Goal: Task Accomplishment & Management: Manage account settings

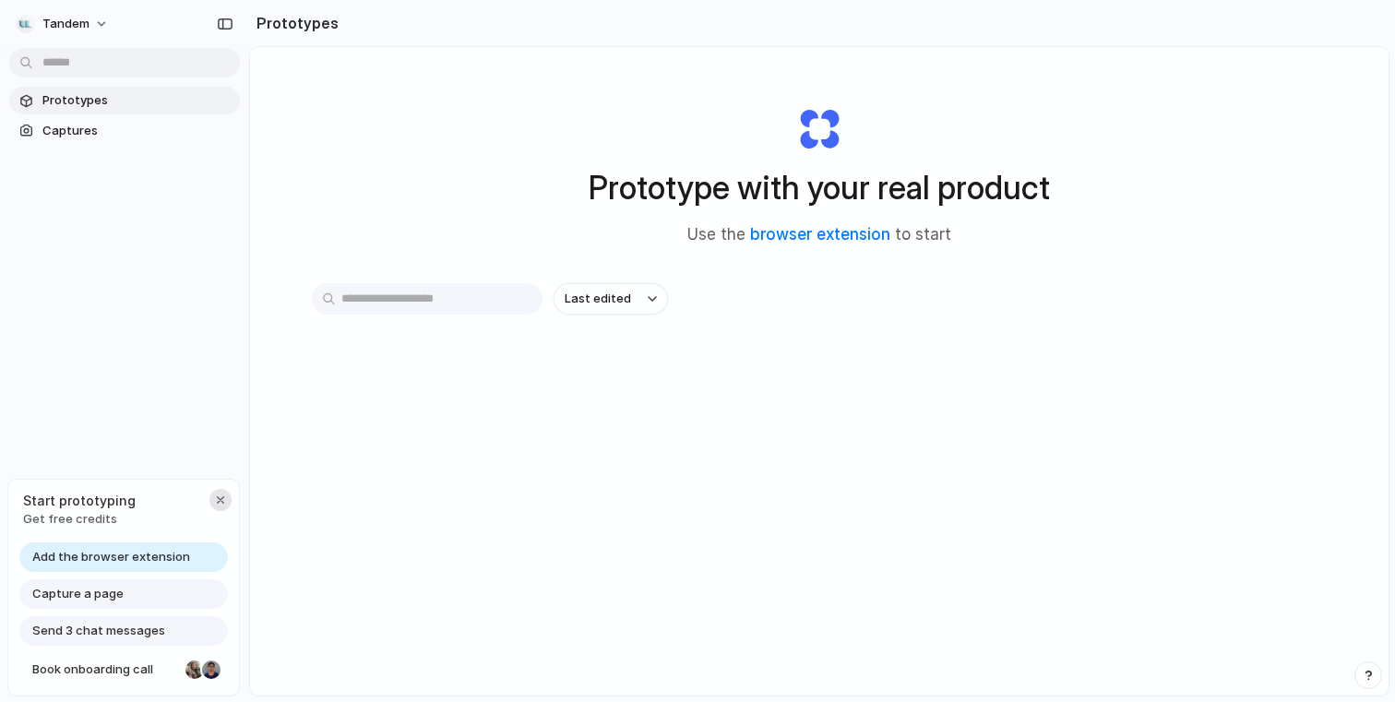
click at [224, 498] on div "button" at bounding box center [220, 500] width 15 height 15
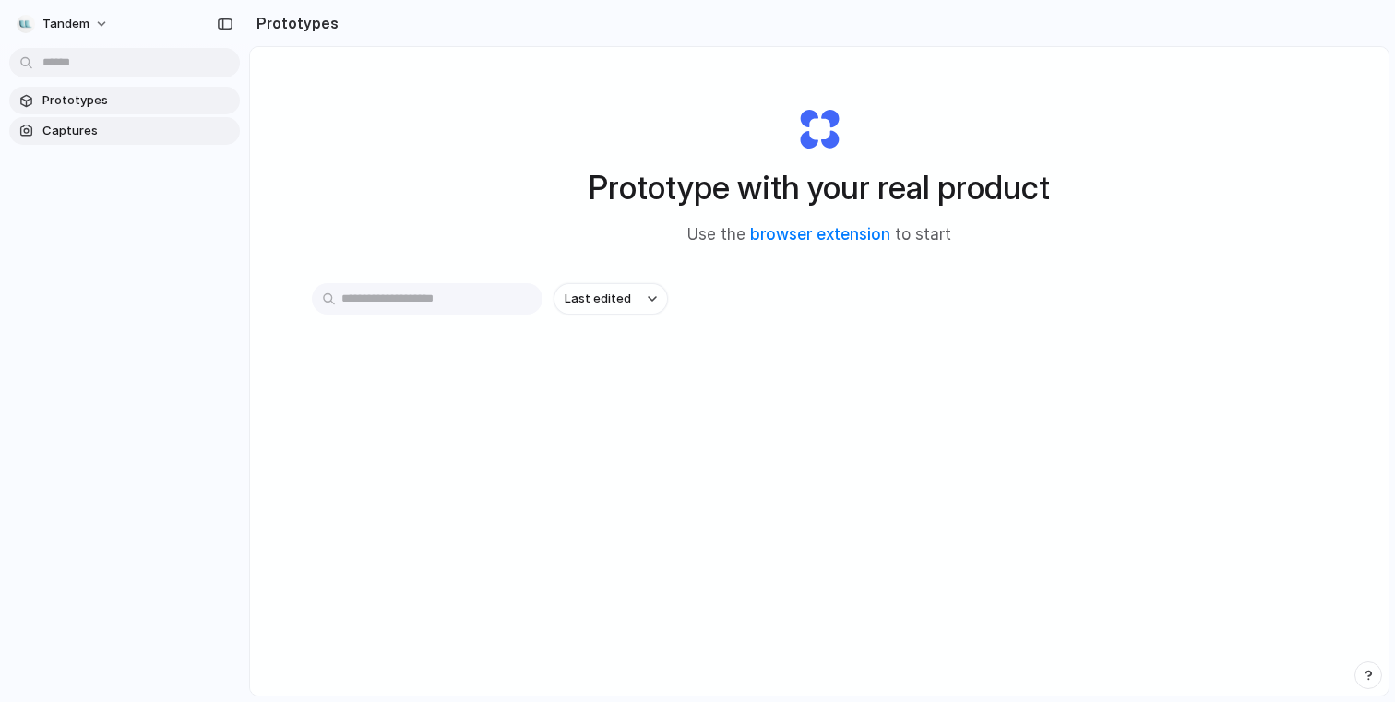
click at [81, 127] on span "Captures" at bounding box center [137, 131] width 190 height 18
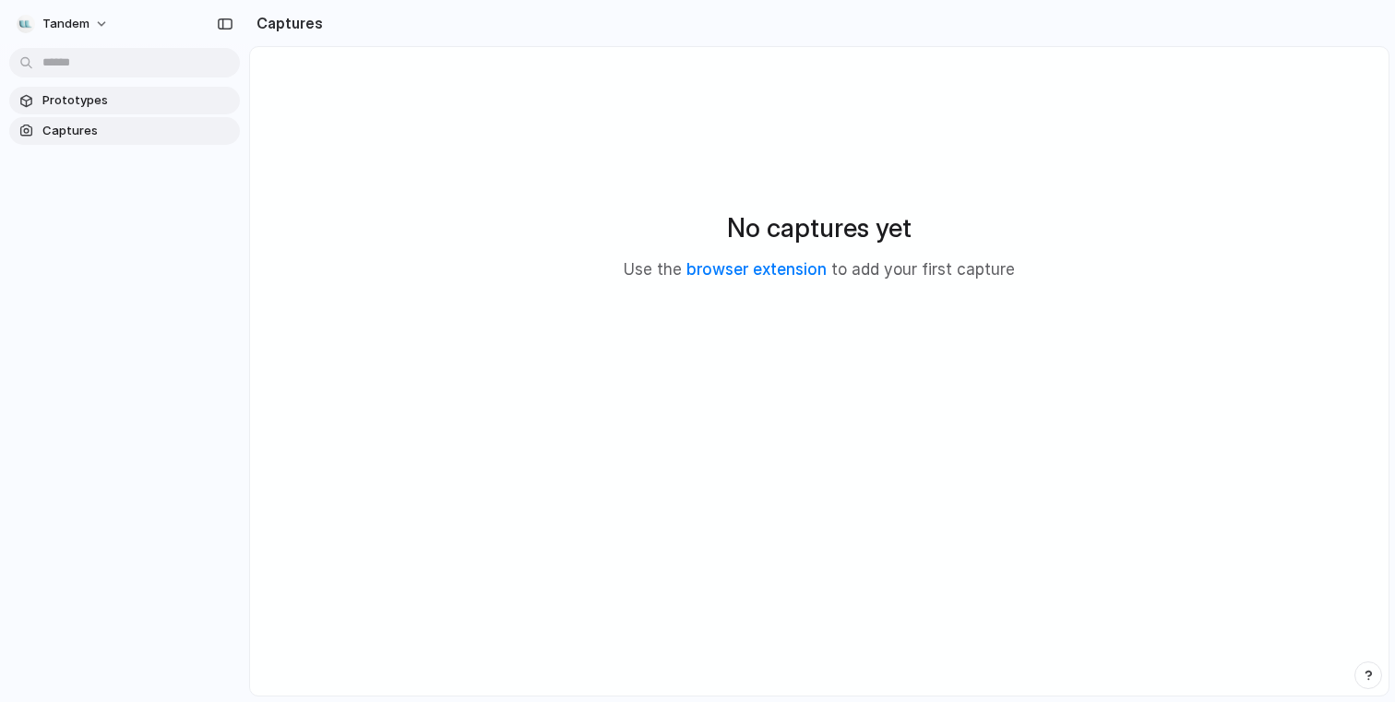
click at [76, 101] on span "Prototypes" at bounding box center [137, 100] width 190 height 18
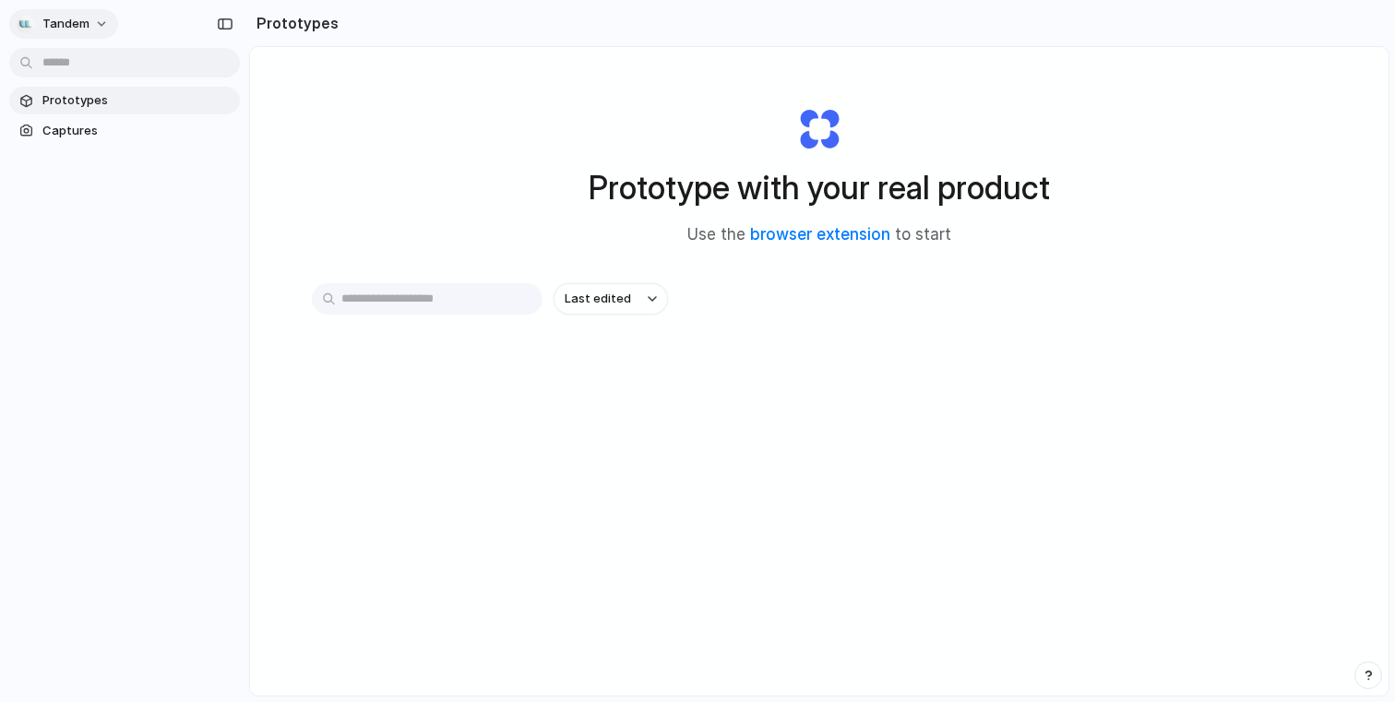
click at [98, 23] on button "Tandem" at bounding box center [63, 24] width 109 height 30
click at [98, 23] on div "Settings Invite members Change theme Sign out" at bounding box center [697, 351] width 1395 height 702
click at [98, 23] on button "Tandem" at bounding box center [63, 24] width 109 height 30
click at [91, 70] on li "Settings" at bounding box center [89, 66] width 153 height 30
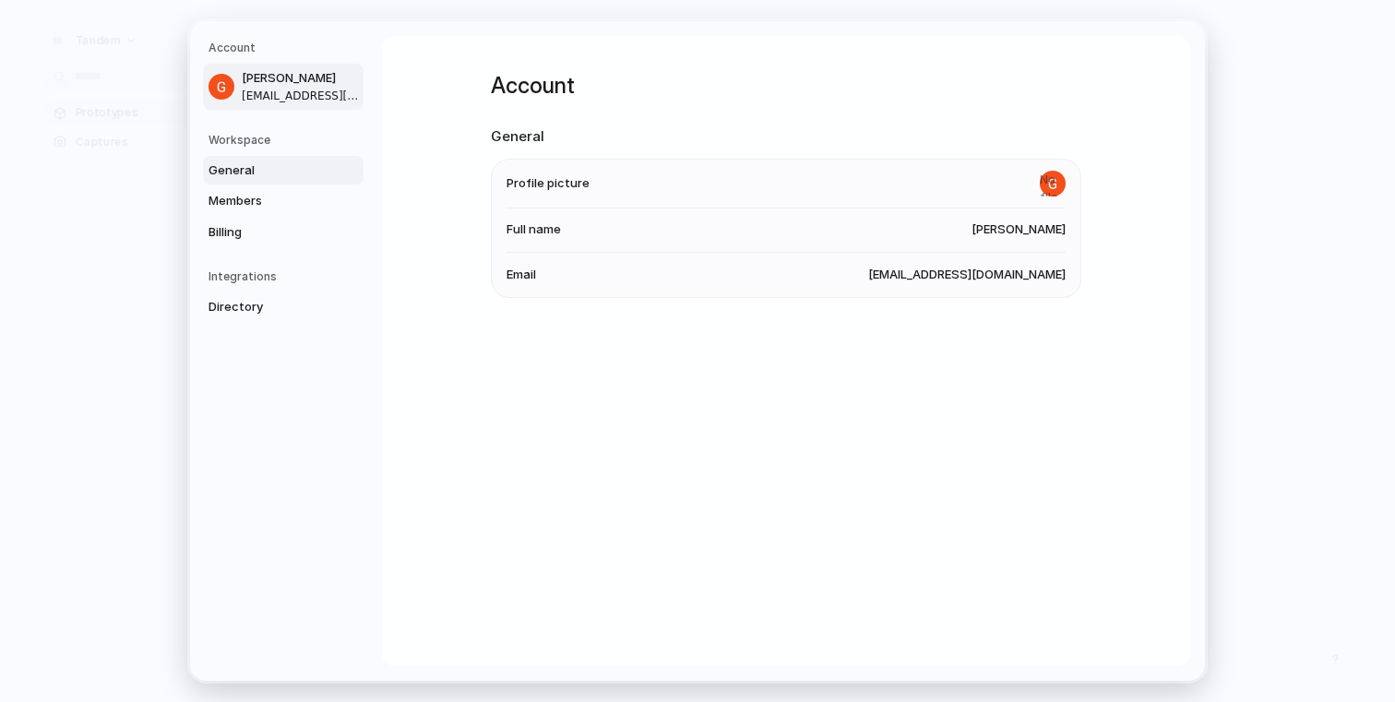
click at [315, 172] on span "General" at bounding box center [268, 170] width 118 height 18
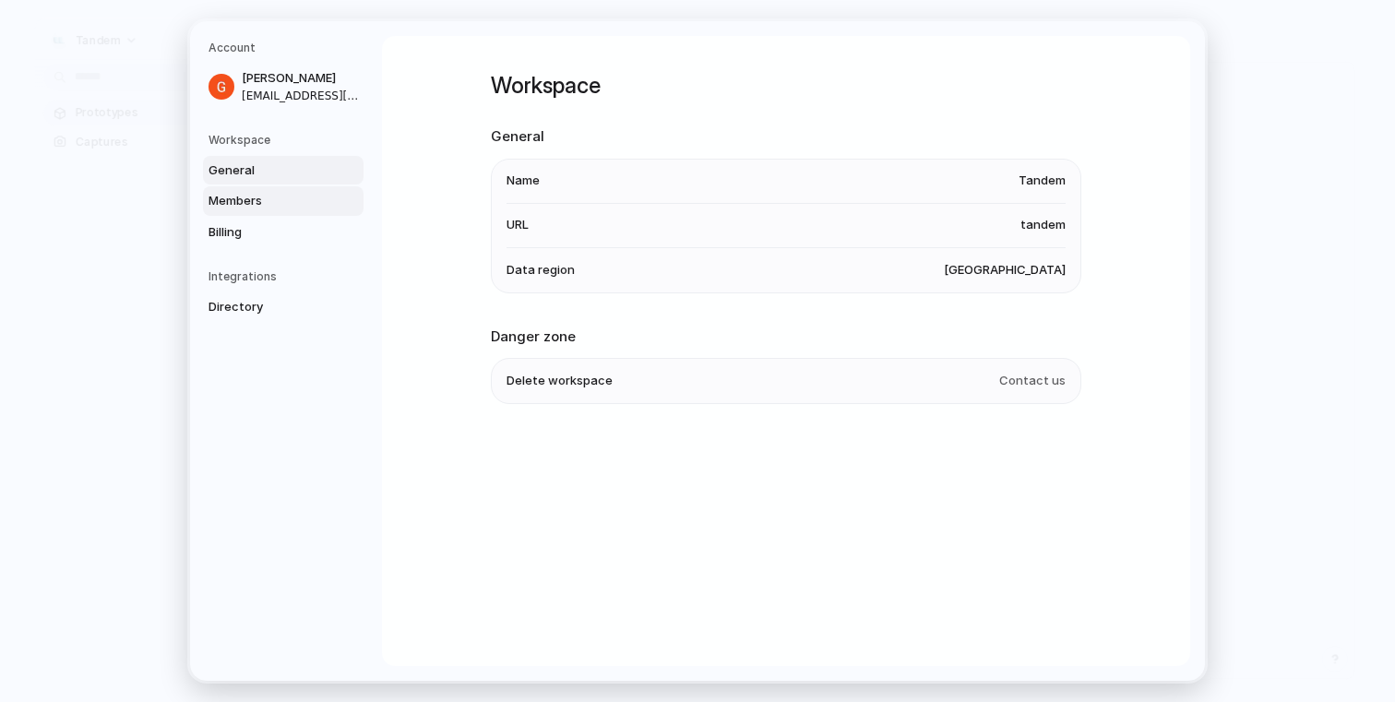
click at [279, 207] on span "Members" at bounding box center [268, 201] width 118 height 18
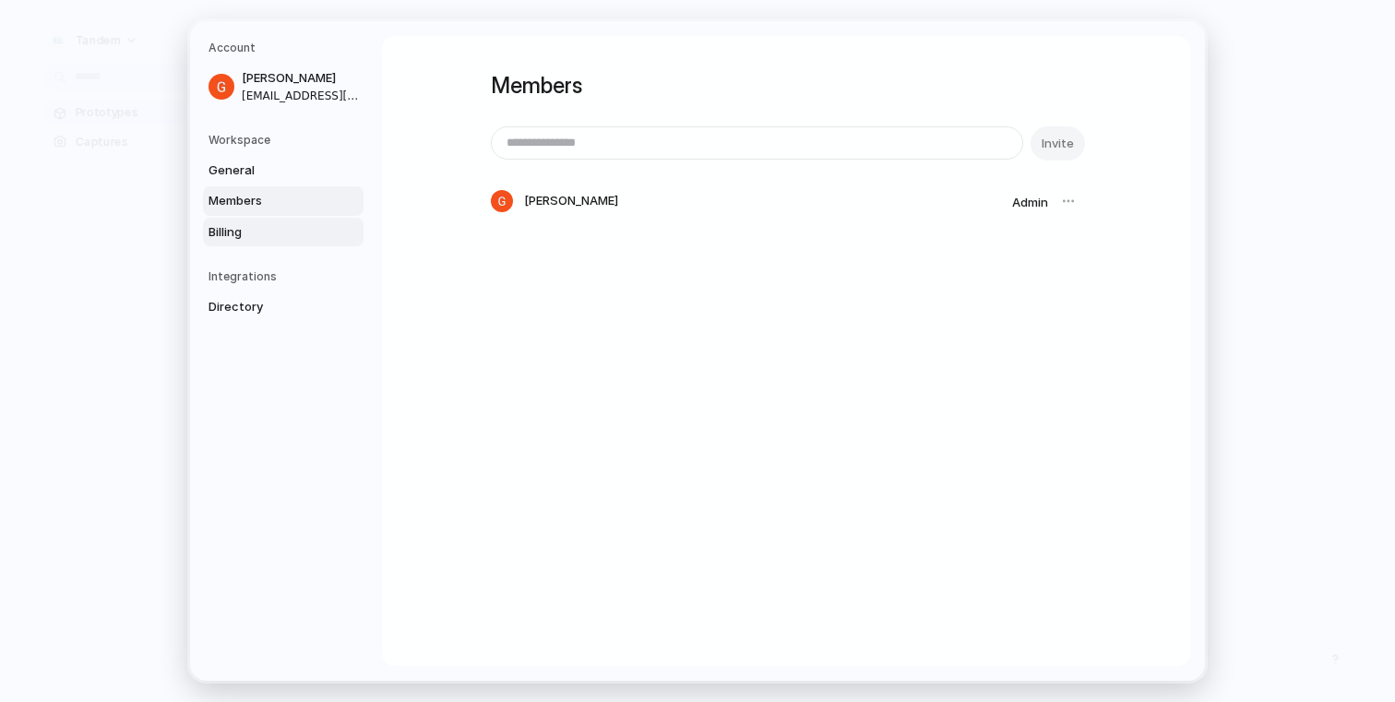
click at [271, 234] on span "Billing" at bounding box center [268, 232] width 118 height 18
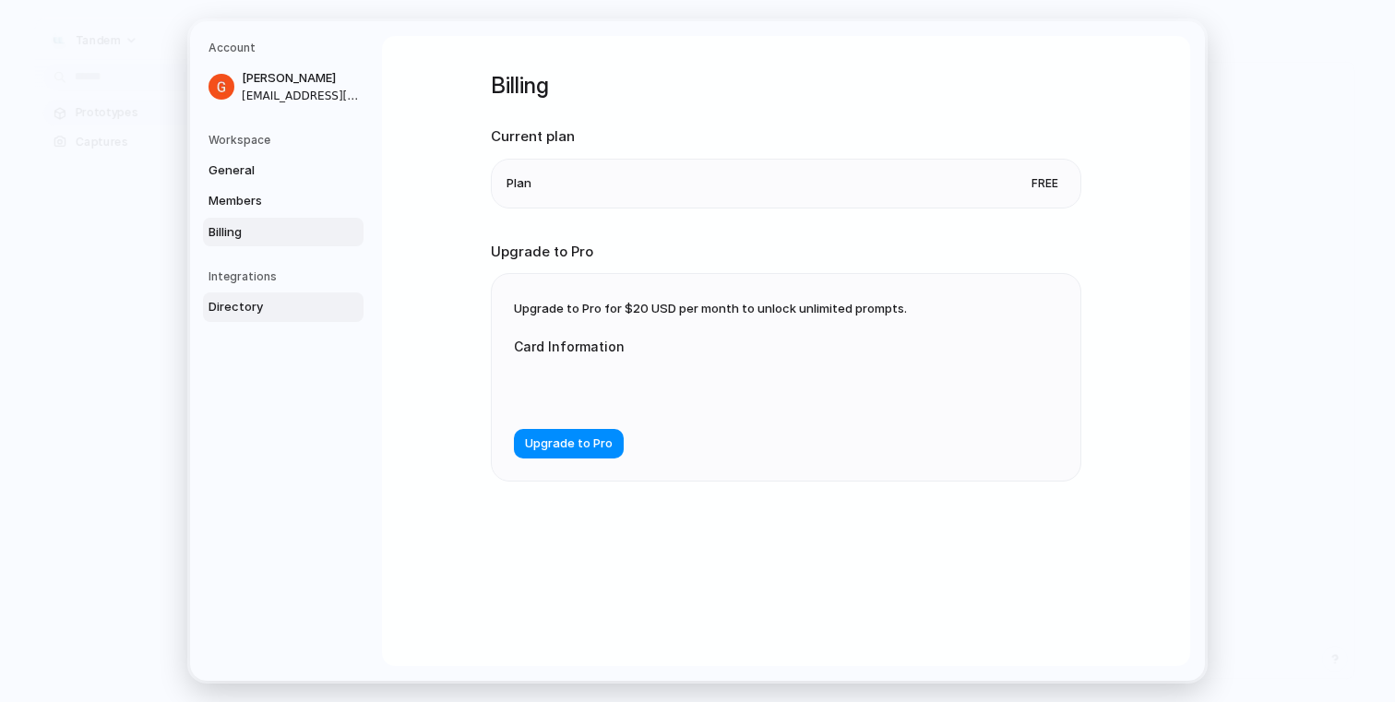
click at [273, 303] on span "Directory" at bounding box center [268, 307] width 118 height 18
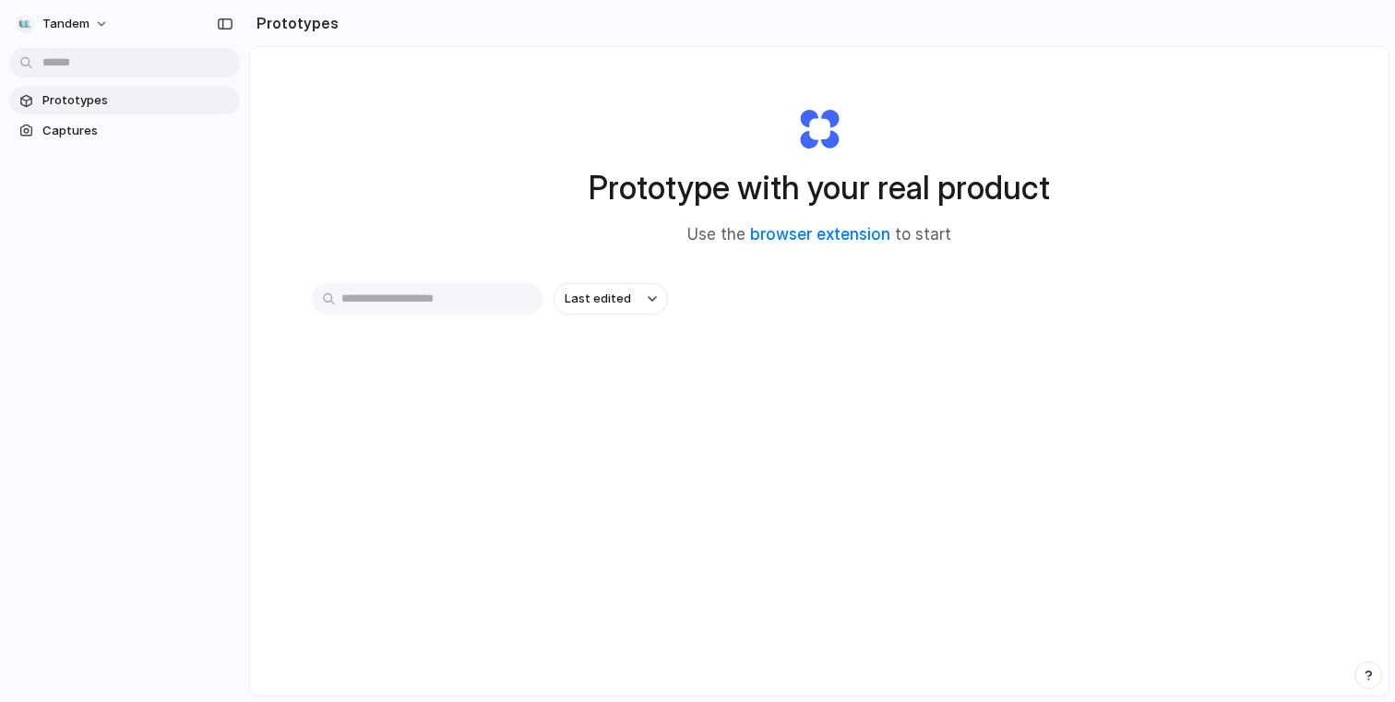
click at [392, 298] on input "text" at bounding box center [427, 298] width 231 height 31
click at [639, 300] on button "Last edited" at bounding box center [611, 298] width 114 height 31
click at [740, 298] on div "Last edited Last created Alphabetical" at bounding box center [697, 351] width 1395 height 702
click at [80, 523] on div "Tandem Prototypes Captures" at bounding box center [124, 351] width 249 height 702
click at [431, 471] on div "Prototype with your real product Use the browser extension to start Last edited" at bounding box center [819, 420] width 1138 height 746
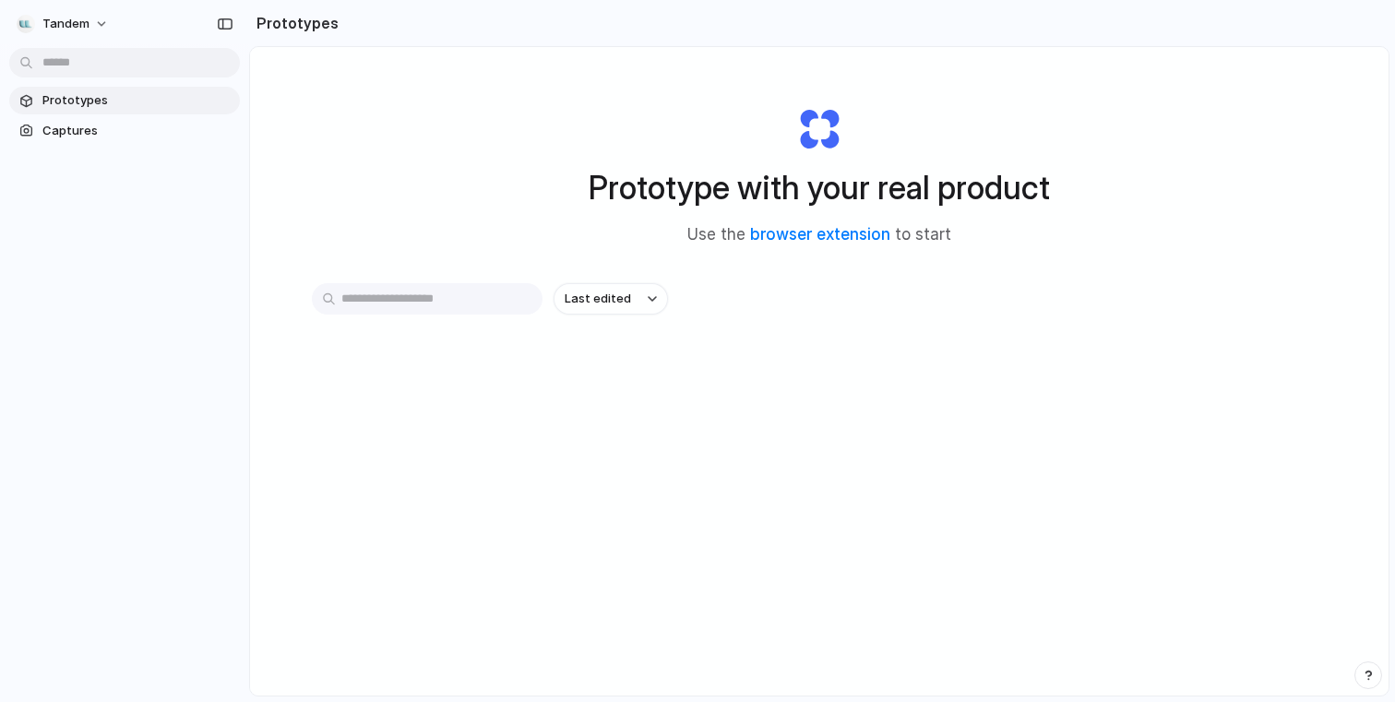
click at [421, 302] on input "text" at bounding box center [427, 298] width 231 height 31
click at [94, 132] on span "Captures" at bounding box center [137, 131] width 190 height 18
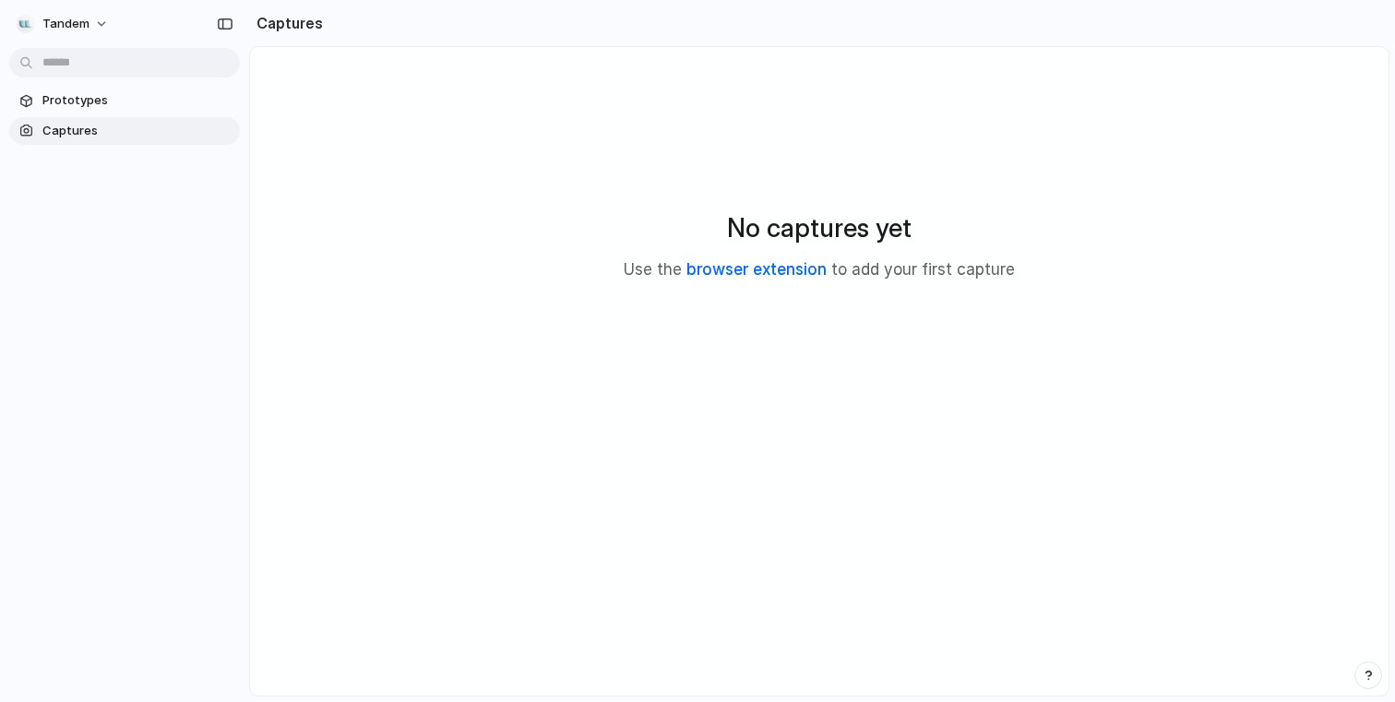
click at [745, 268] on link "browser extension" at bounding box center [756, 269] width 140 height 18
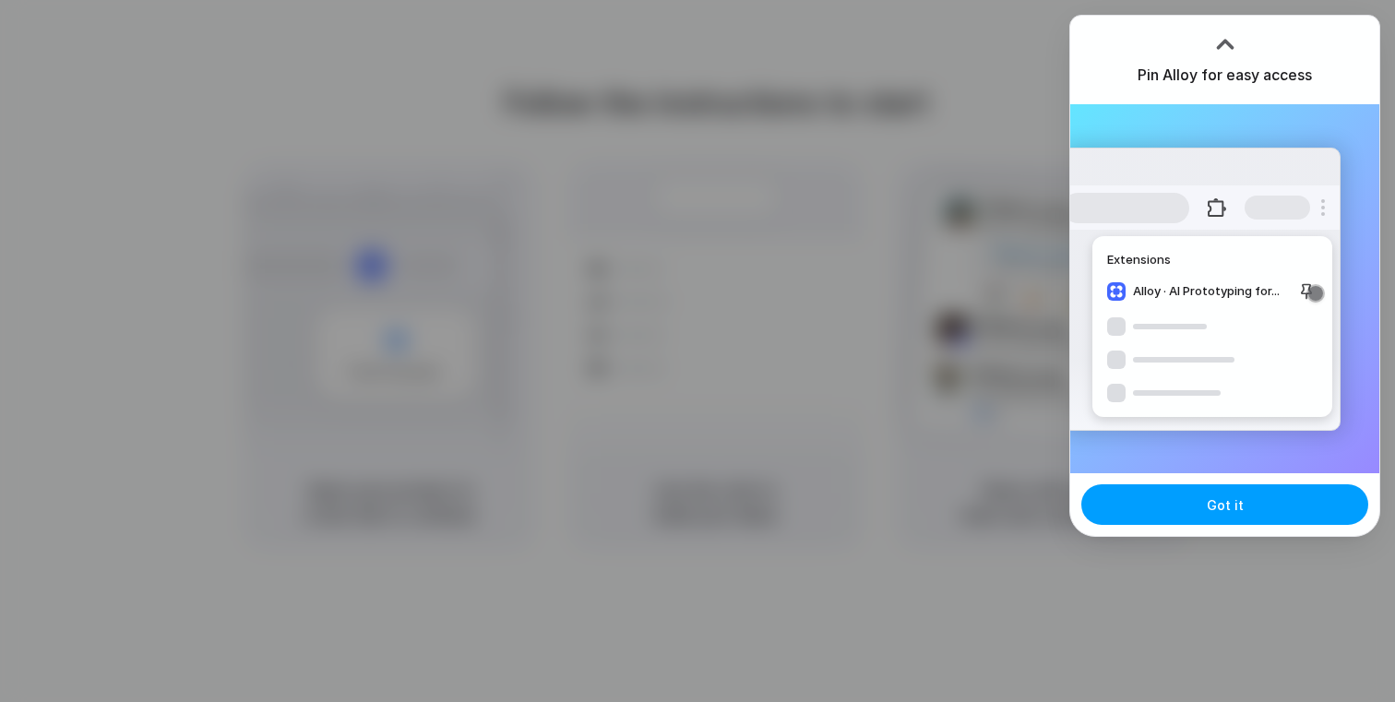
click at [1189, 516] on button "Got it" at bounding box center [1224, 504] width 287 height 41
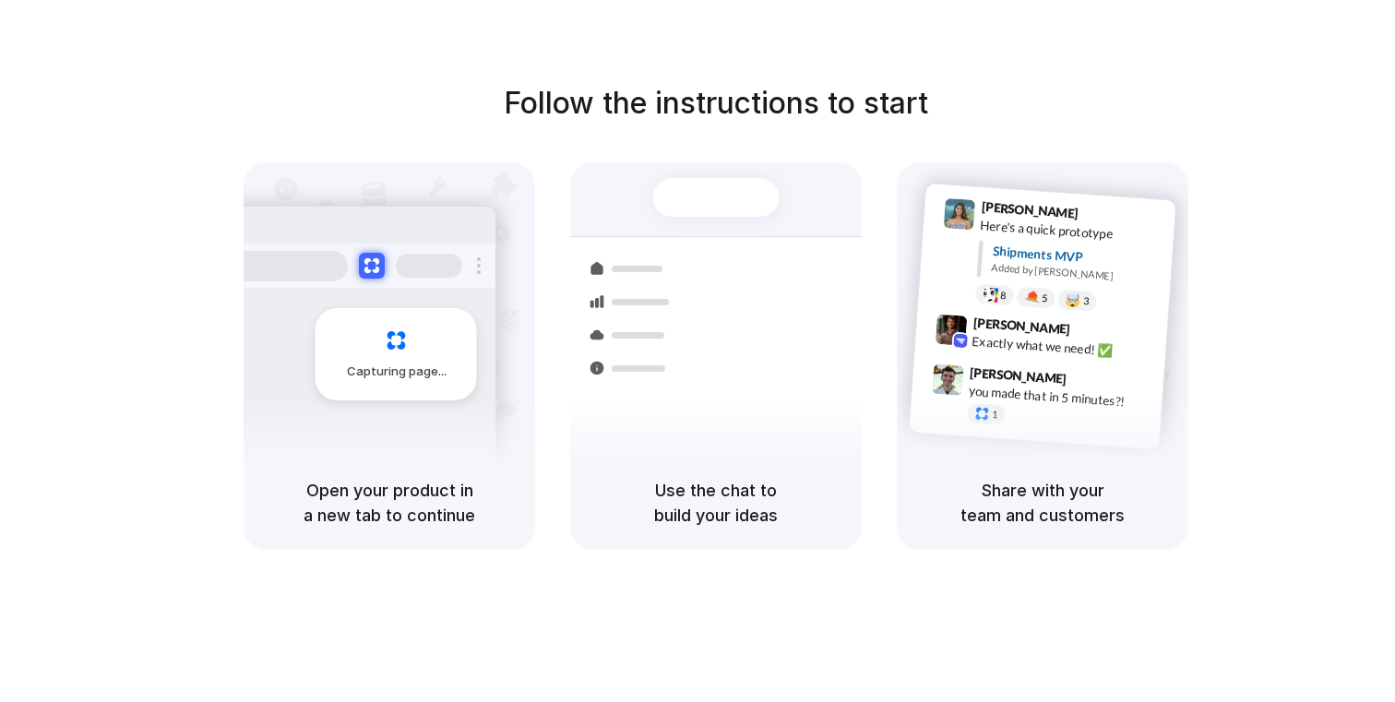
click at [394, 485] on h5 "Open your product in a new tab to continue" at bounding box center [389, 503] width 247 height 50
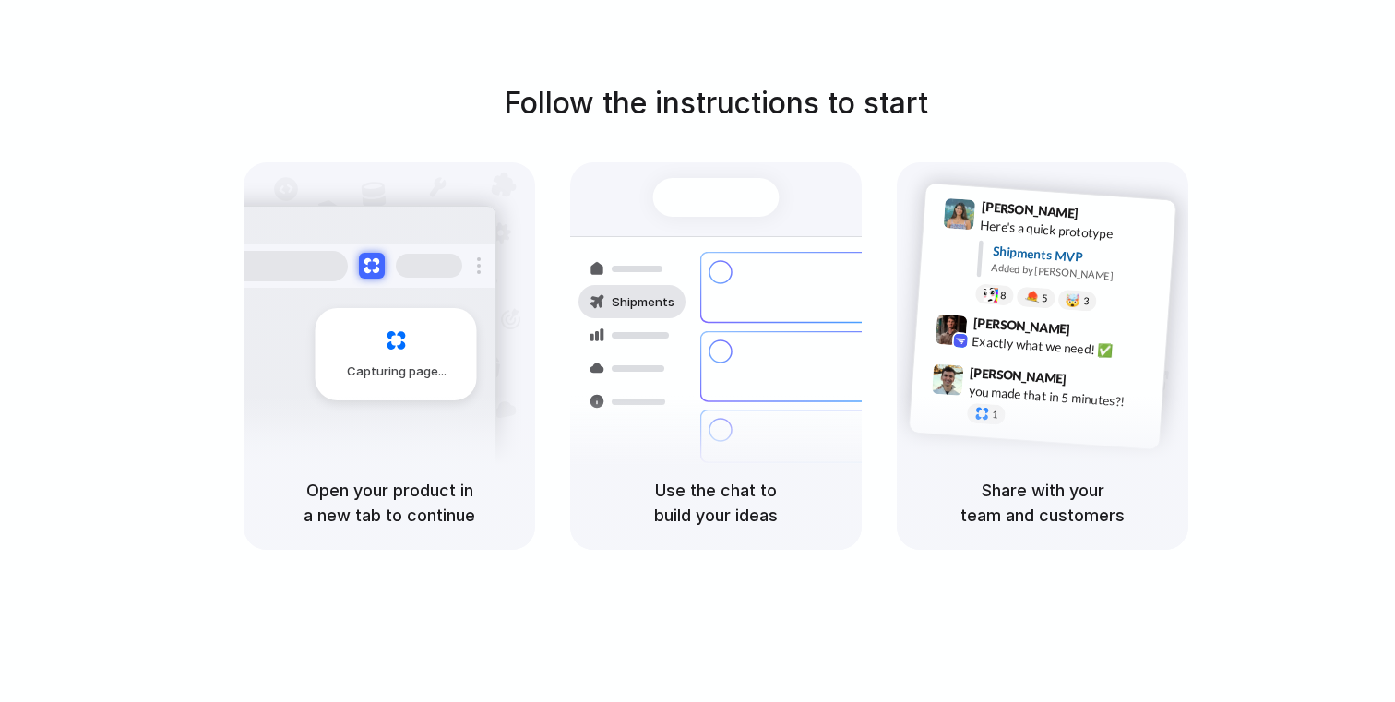
click at [402, 486] on h5 "Open your product in a new tab to continue" at bounding box center [389, 503] width 247 height 50
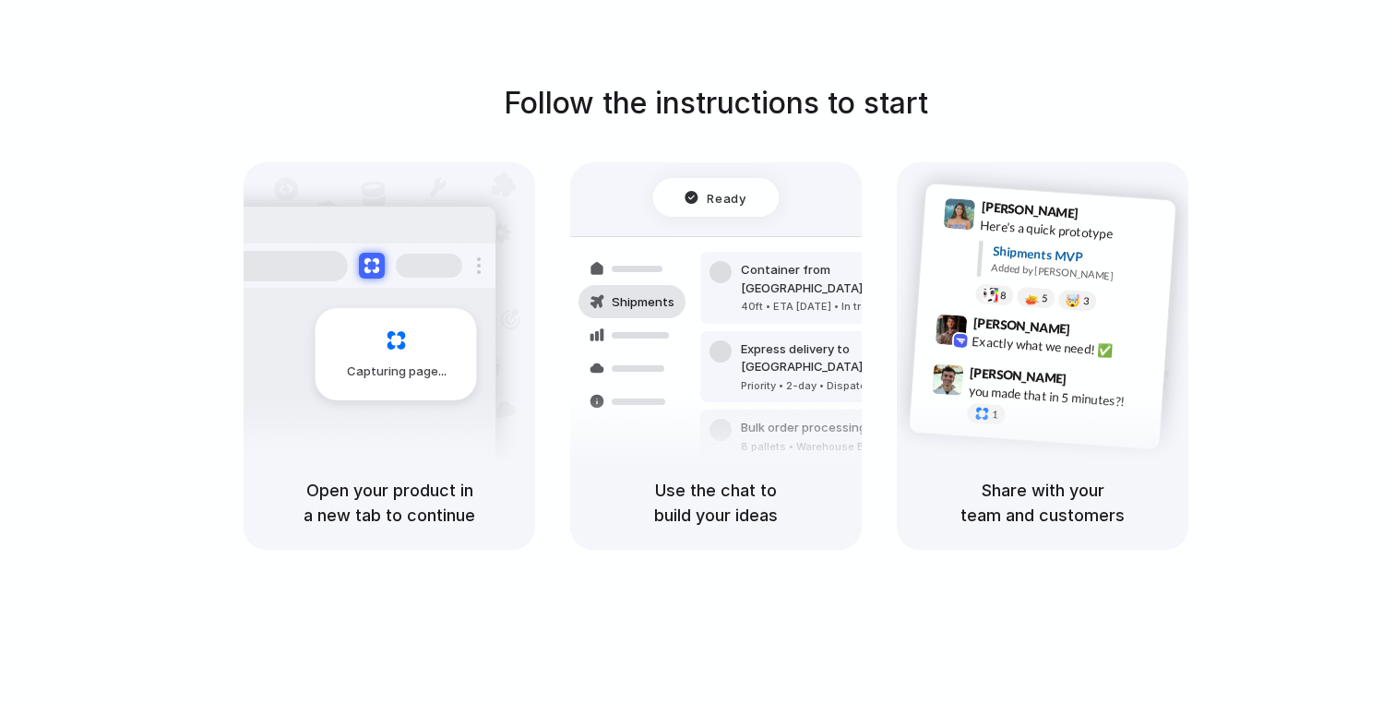
click at [703, 200] on div "Ready" at bounding box center [716, 197] width 62 height 18
click at [414, 413] on div "Capturing page" at bounding box center [357, 347] width 279 height 283
click at [1298, 23] on div "Follow the instructions to start Capturing page Open your product in a new tab …" at bounding box center [716, 369] width 1432 height 739
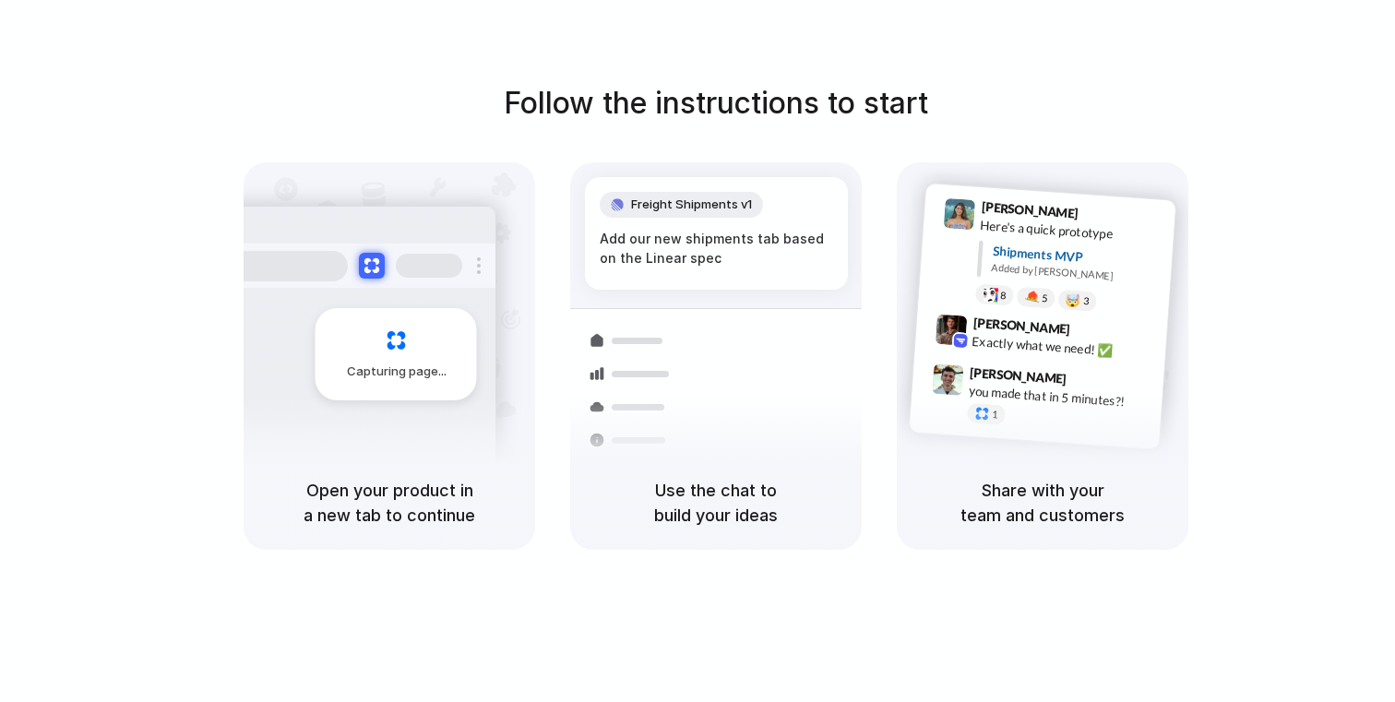
click at [744, 287] on div "Freight Shipments v1 Add our new shipments tab based on the Linear spec" at bounding box center [716, 233] width 263 height 113
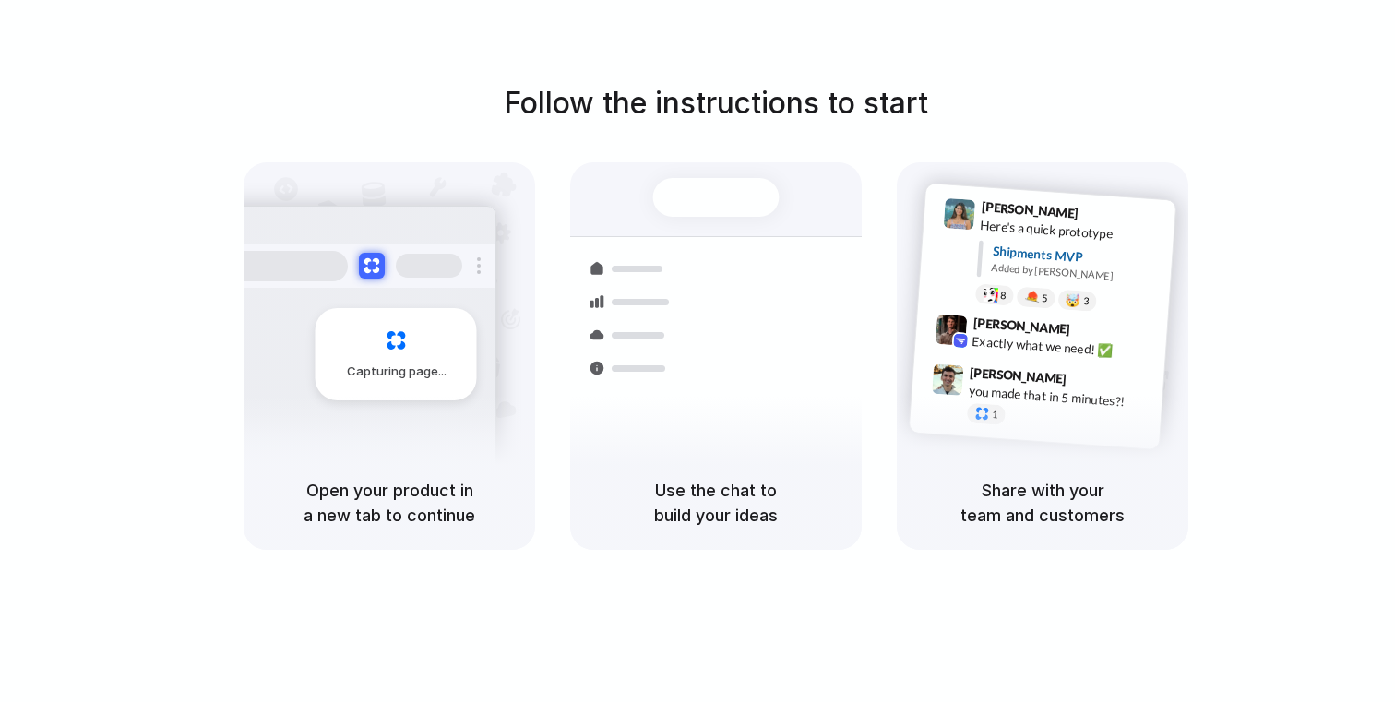
click at [695, 261] on div "Container from [GEOGRAPHIC_DATA] 40ft • ETA [DATE] • In transit Express deliver…" at bounding box center [783, 366] width 196 height 258
click at [435, 383] on div "Capturing page" at bounding box center [396, 354] width 161 height 92
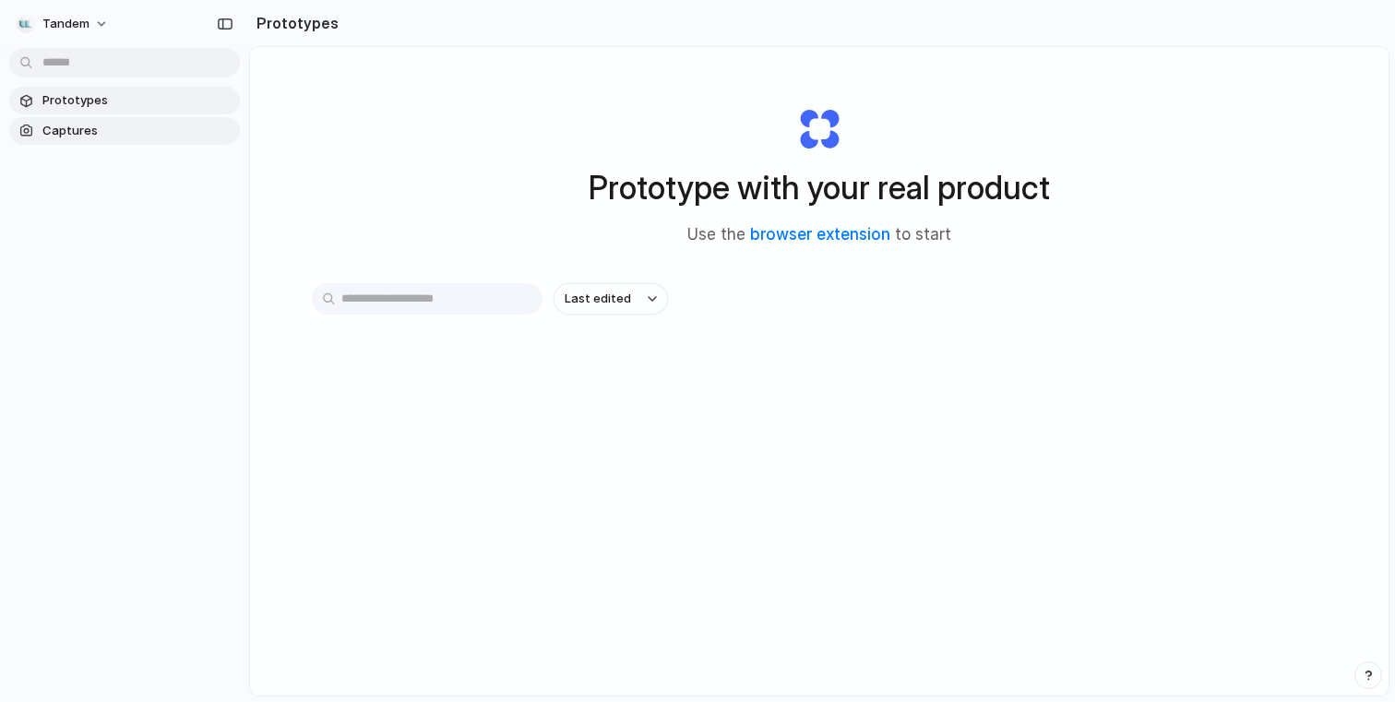
click at [133, 125] on span "Captures" at bounding box center [137, 131] width 190 height 18
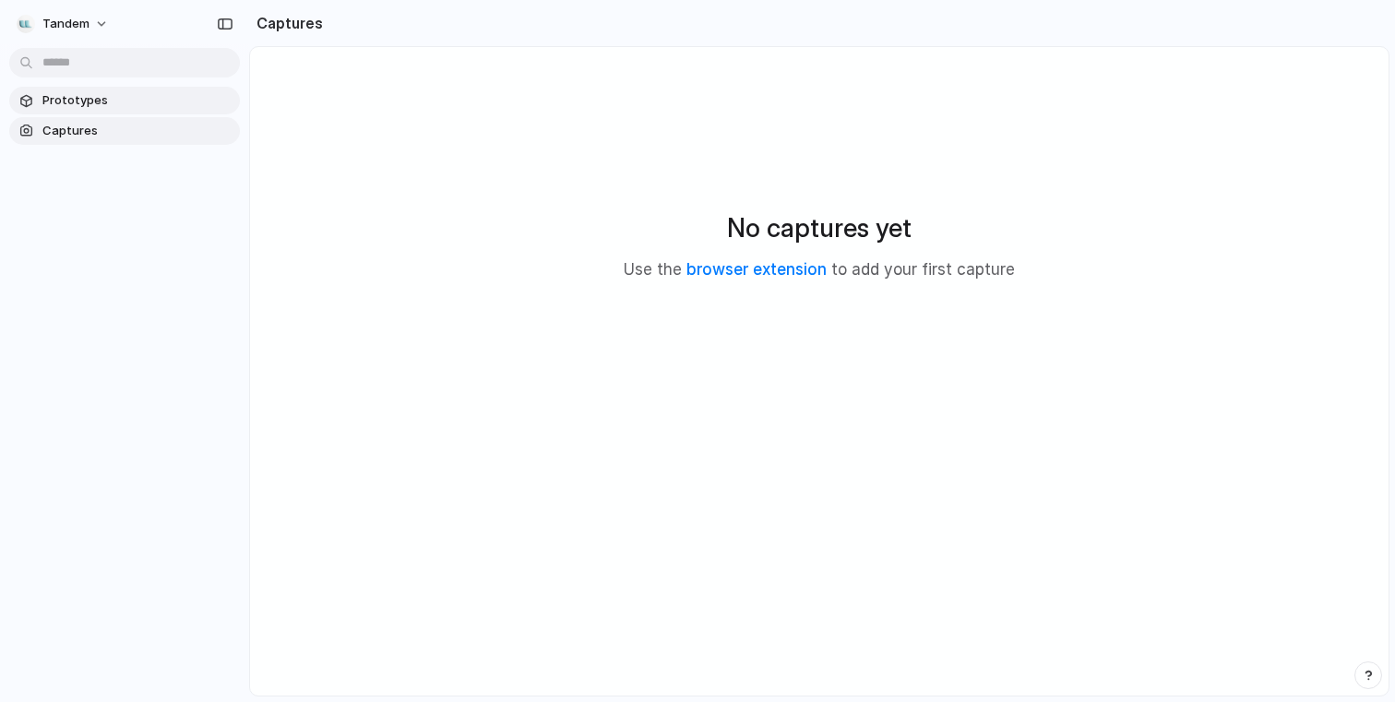
click at [116, 102] on span "Prototypes" at bounding box center [137, 100] width 190 height 18
